Goal: Information Seeking & Learning: Learn about a topic

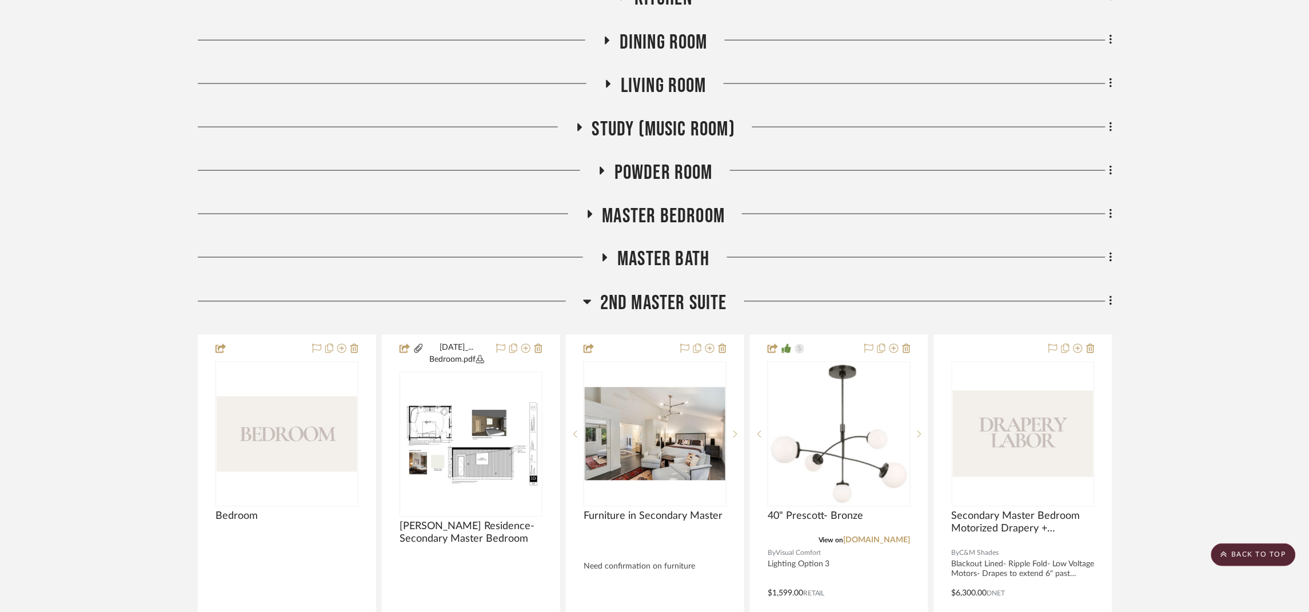
scroll to position [257, 0]
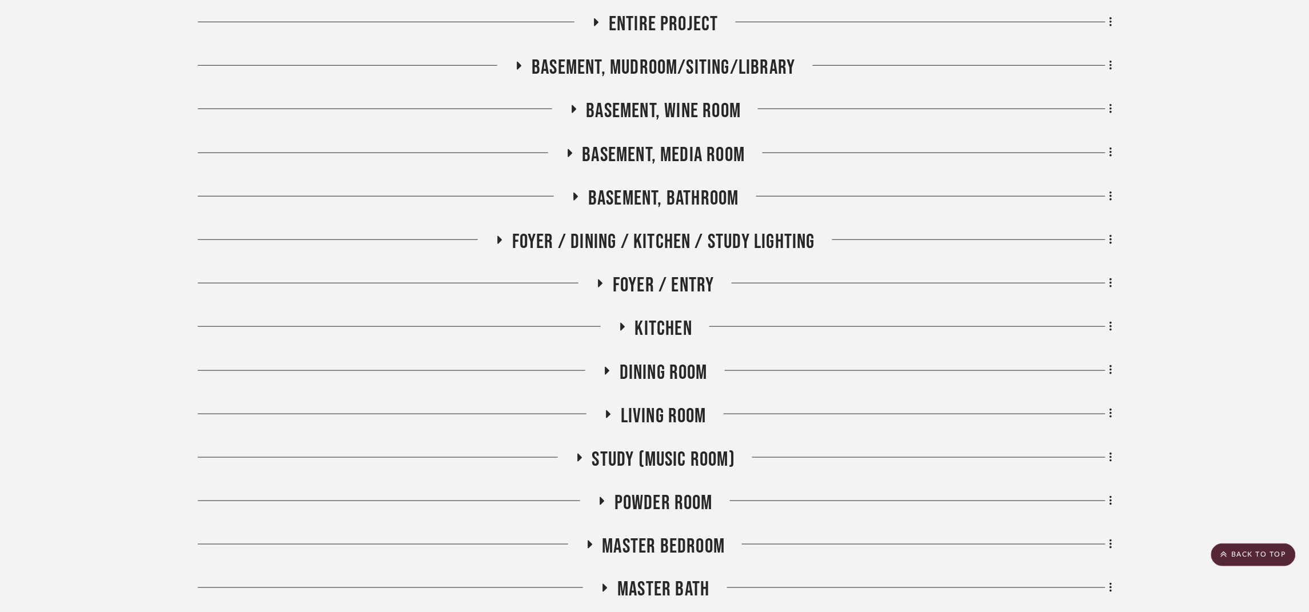
click at [697, 545] on span "Master Bedroom" at bounding box center [664, 546] width 123 height 25
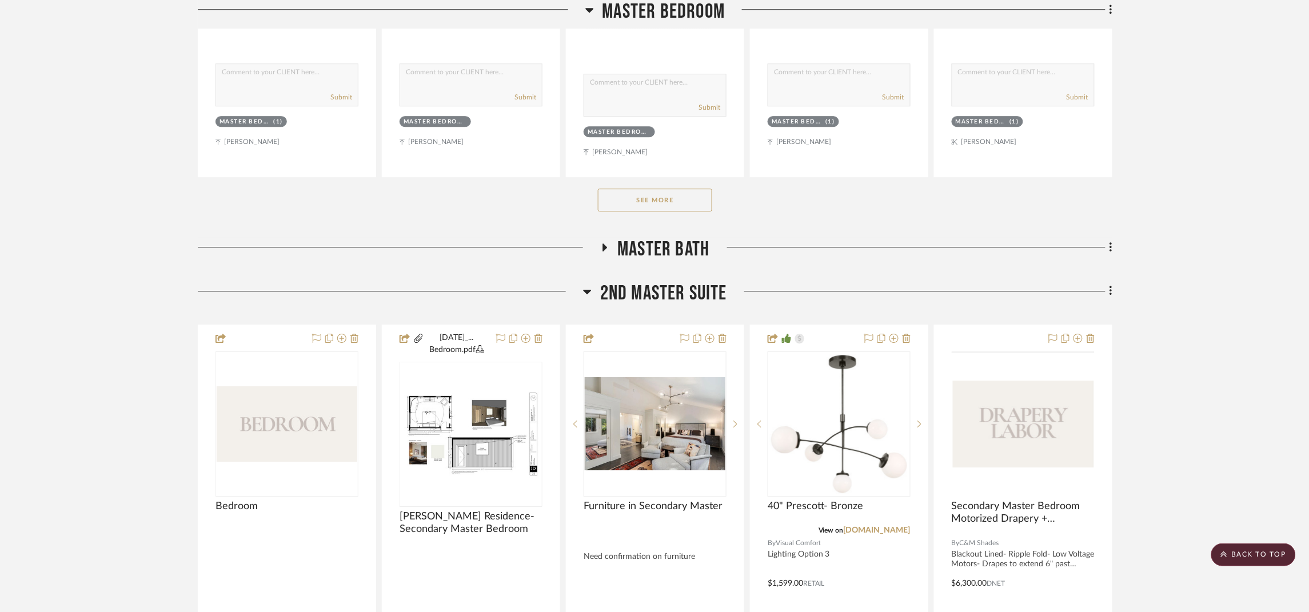
scroll to position [1200, 0]
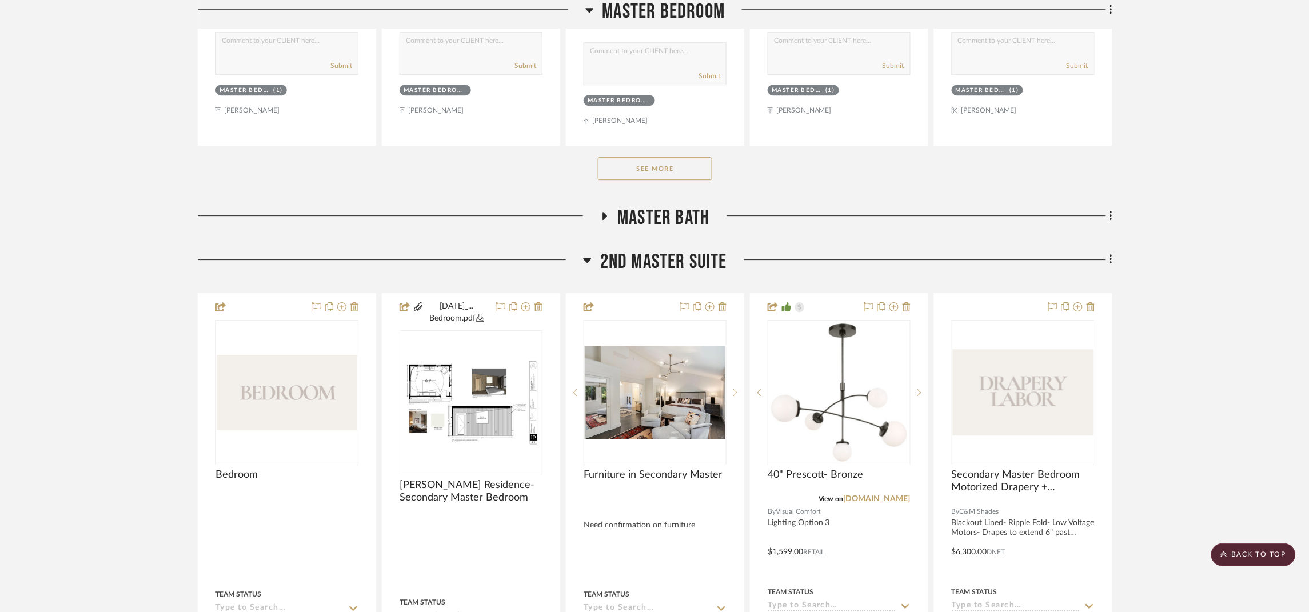
click at [646, 157] on div "See More" at bounding box center [655, 169] width 915 height 46
click at [651, 169] on button "See More" at bounding box center [655, 168] width 114 height 23
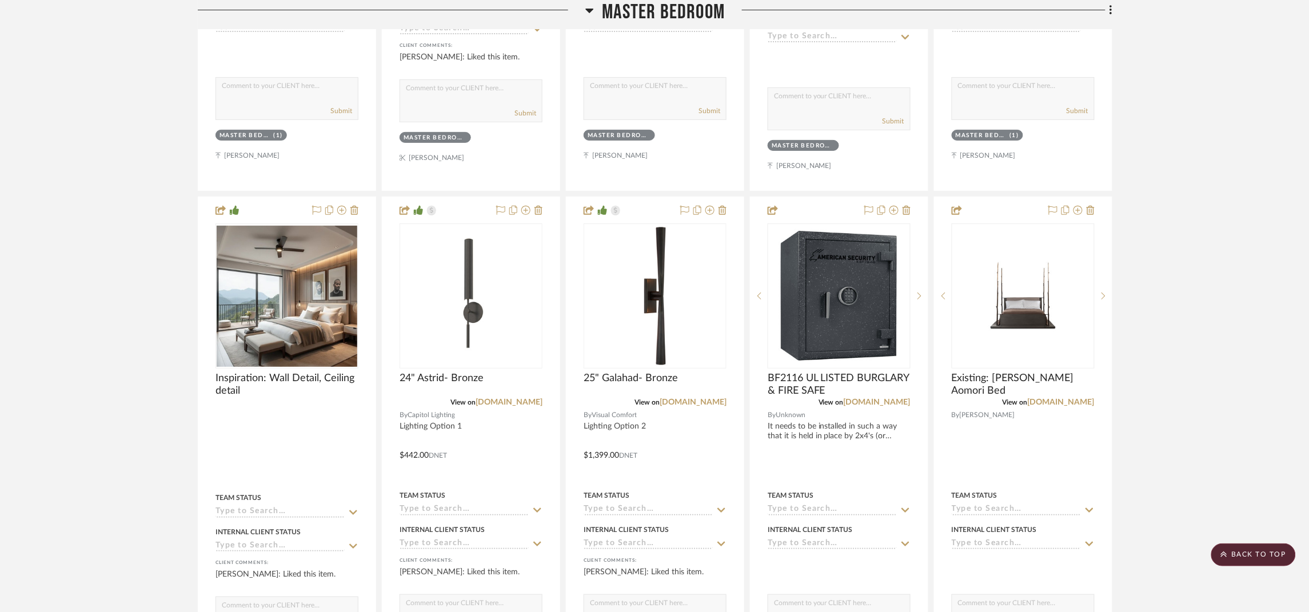
scroll to position [1714, 0]
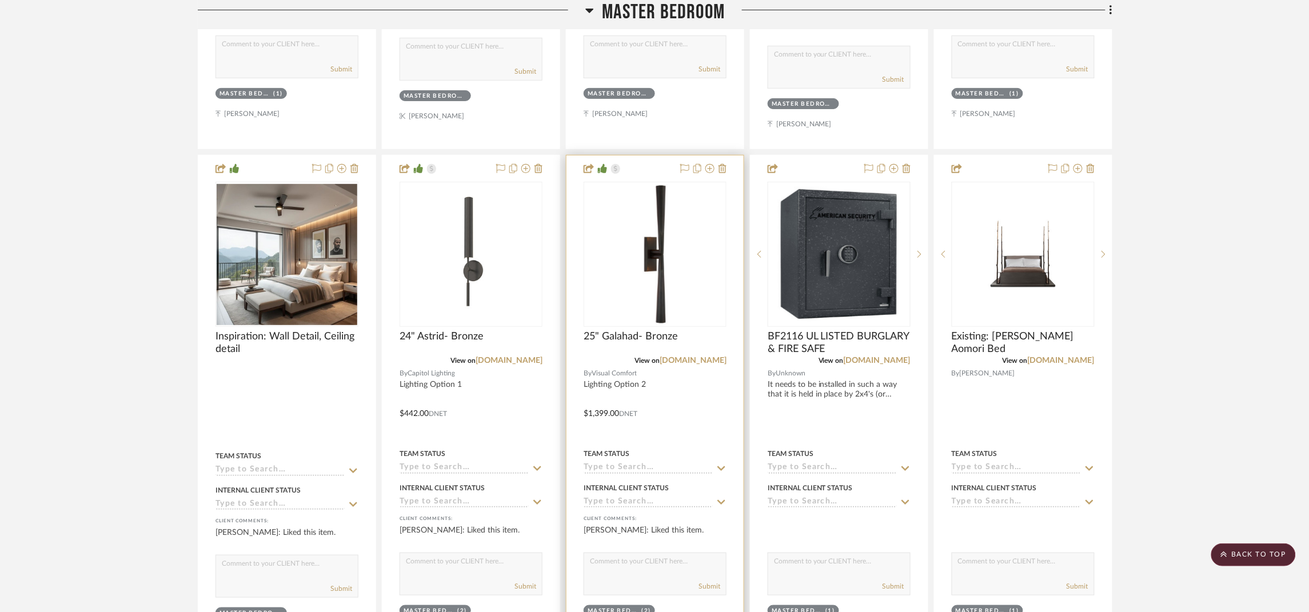
click at [663, 298] on img "0" at bounding box center [655, 254] width 141 height 141
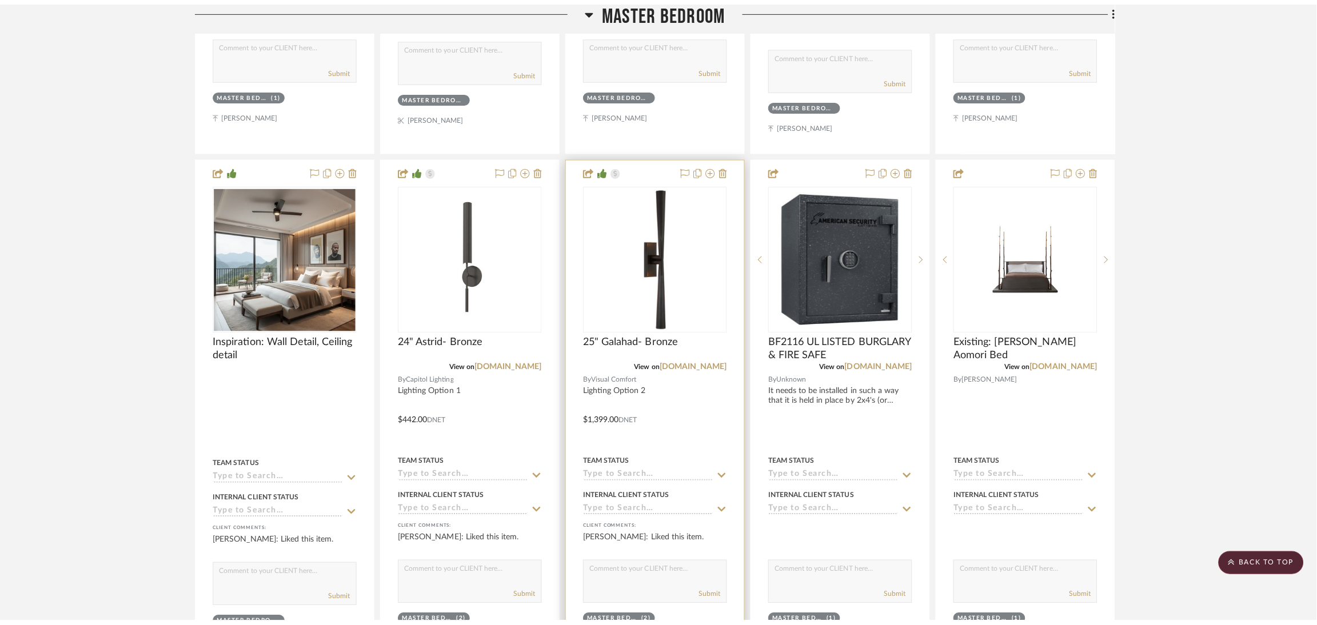
scroll to position [0, 0]
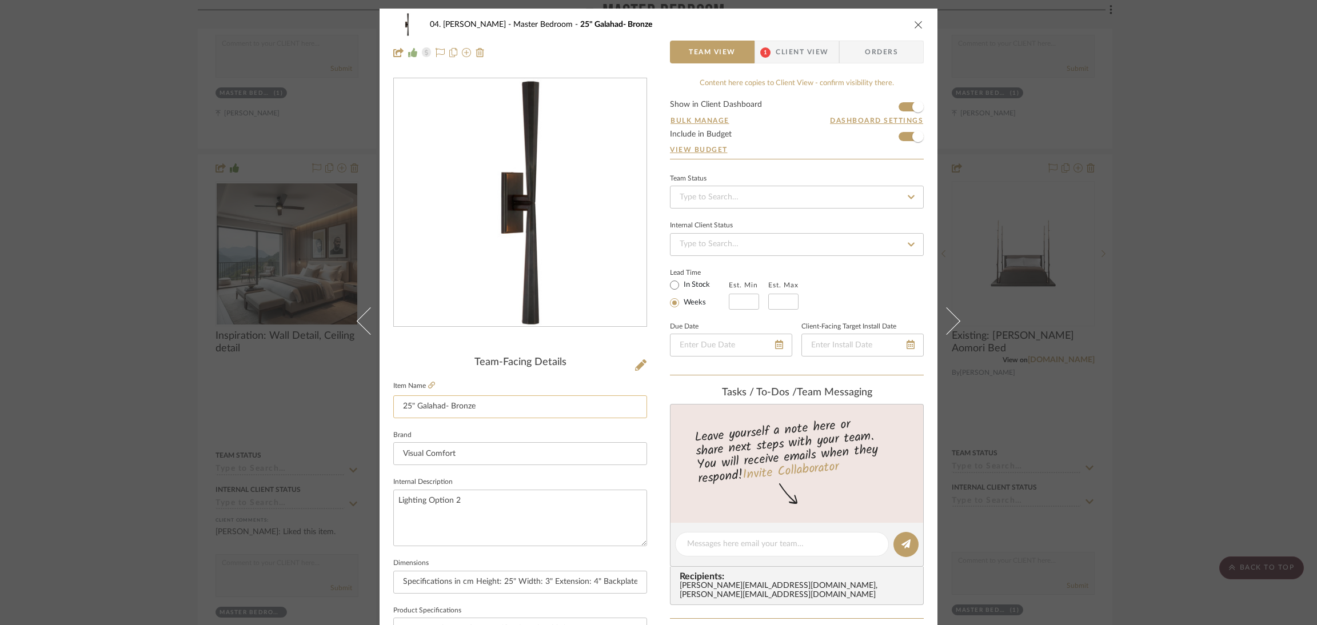
drag, startPoint x: 444, startPoint y: 406, endPoint x: 414, endPoint y: 405, distance: 29.7
click at [414, 405] on input "25" Galahad- Bronze" at bounding box center [520, 407] width 254 height 23
click at [658, 469] on div "04. [PERSON_NAME] Master Bedroom 25" Galahad- Bronze Team View 1 Client View Or…" at bounding box center [659, 537] width 558 height 1056
drag, startPoint x: 1199, startPoint y: 72, endPoint x: 1209, endPoint y: 38, distance: 35.3
click at [1199, 71] on div "04. [PERSON_NAME] Master Bedroom 25" Galahad- Bronze Team View 1 Client View Or…" at bounding box center [658, 312] width 1317 height 625
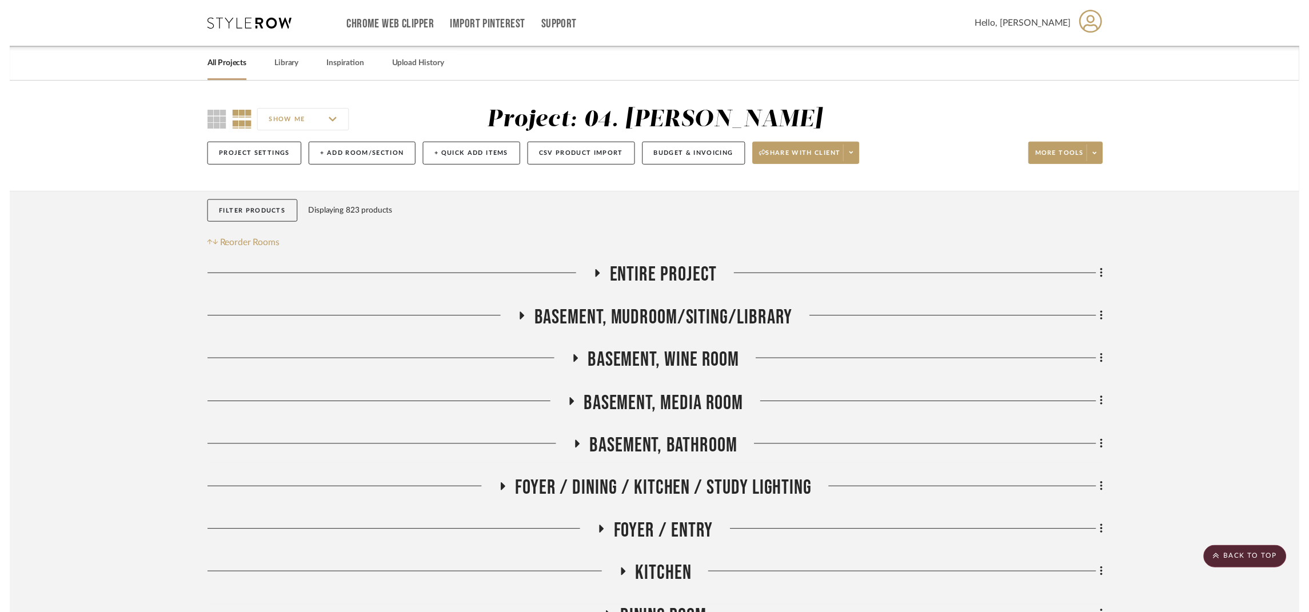
scroll to position [1714, 0]
